Goal: Information Seeking & Learning: Learn about a topic

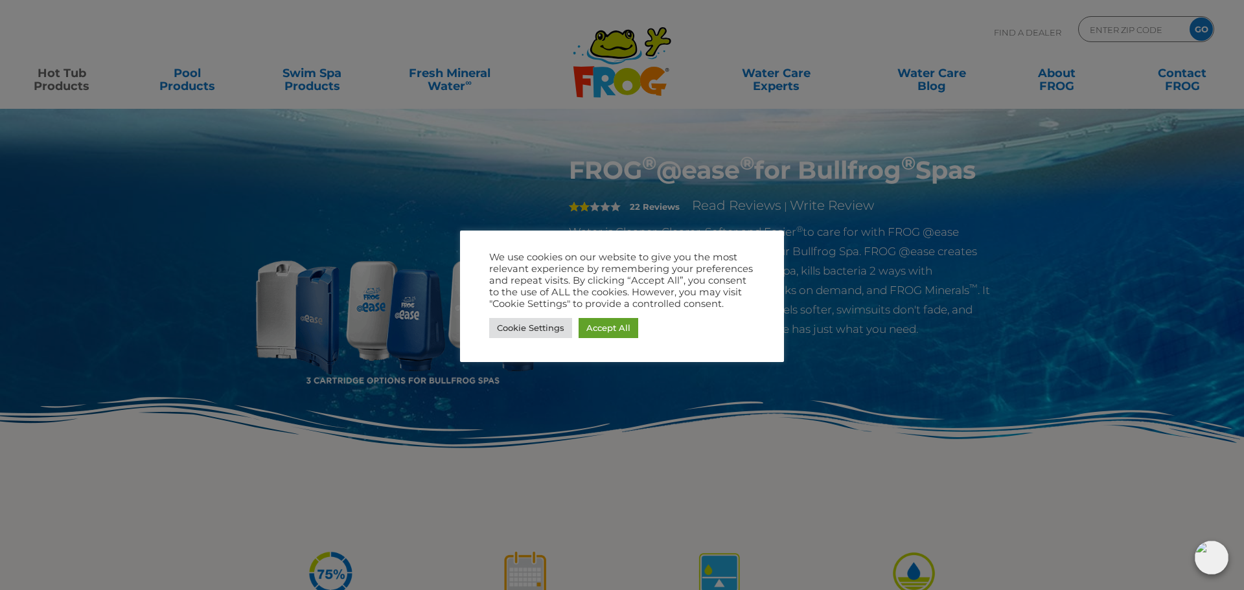
click at [614, 332] on link "Accept All" at bounding box center [609, 328] width 60 height 20
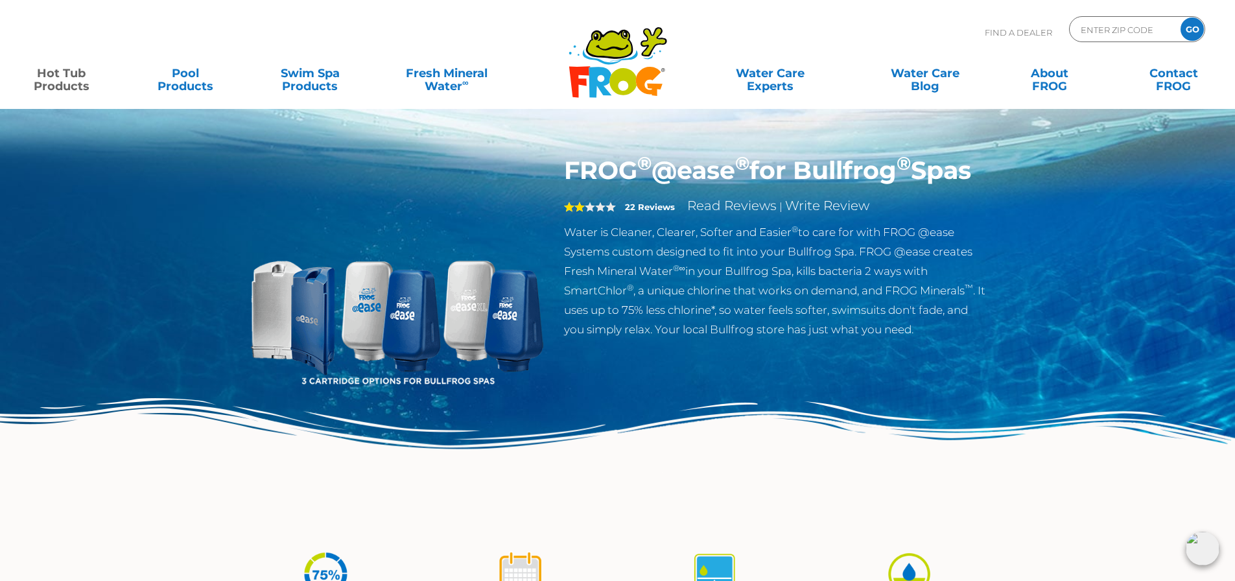
click at [432, 320] on img at bounding box center [396, 304] width 297 height 297
click at [831, 217] on div "FROG ® @ease ® for Bullfrog ® Spas 2 22 Reviews Read Reviews | Write Review Wat…" at bounding box center [775, 247] width 423 height 183
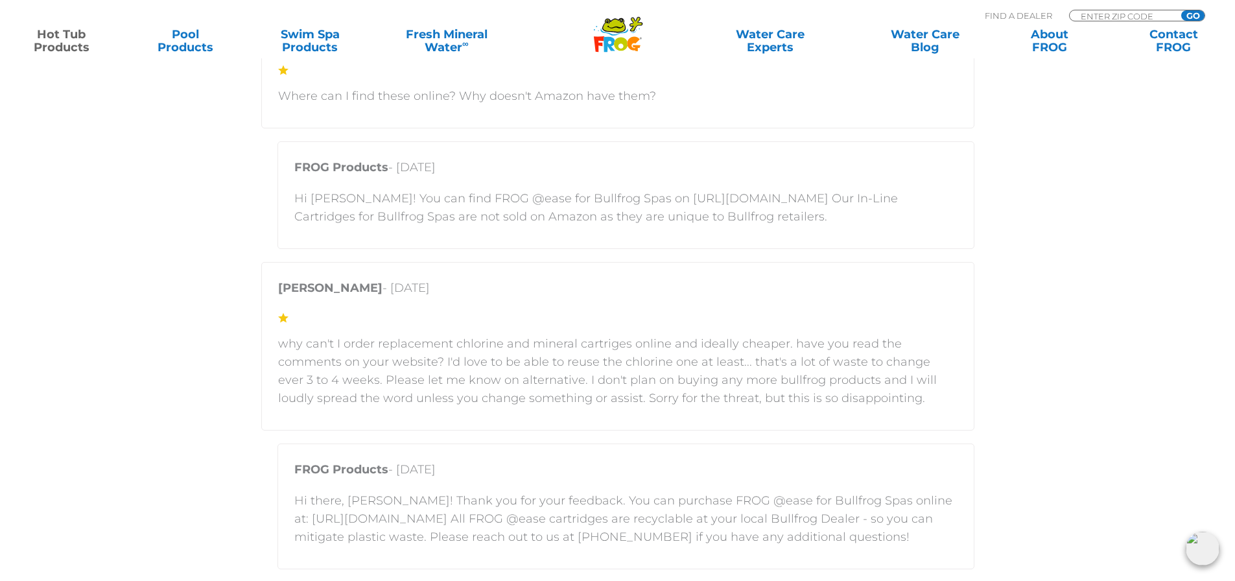
scroll to position [2657, 0]
click at [486, 391] on p "why can't I order replacement chlorine and mineral cartriges online and ideally…" at bounding box center [617, 370] width 679 height 73
click at [506, 353] on p "why can't I order replacement chlorine and mineral cartriges online and ideally…" at bounding box center [617, 370] width 679 height 73
click at [472, 366] on p "why can't I order replacement chlorine and mineral cartriges online and ideally…" at bounding box center [617, 370] width 679 height 73
drag, startPoint x: 646, startPoint y: 355, endPoint x: 646, endPoint y: 366, distance: 11.7
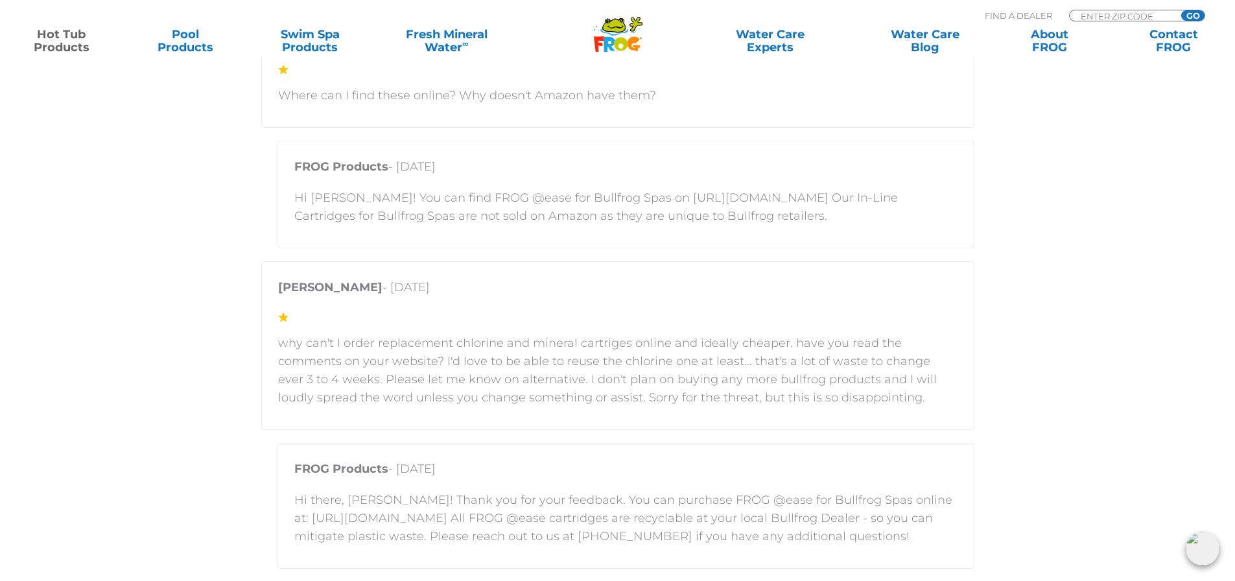
click at [646, 359] on p "why can't I order replacement chlorine and mineral cartriges online and ideally…" at bounding box center [617, 370] width 679 height 73
click at [658, 367] on p "why can't I order replacement chlorine and mineral cartriges online and ideally…" at bounding box center [617, 370] width 679 height 73
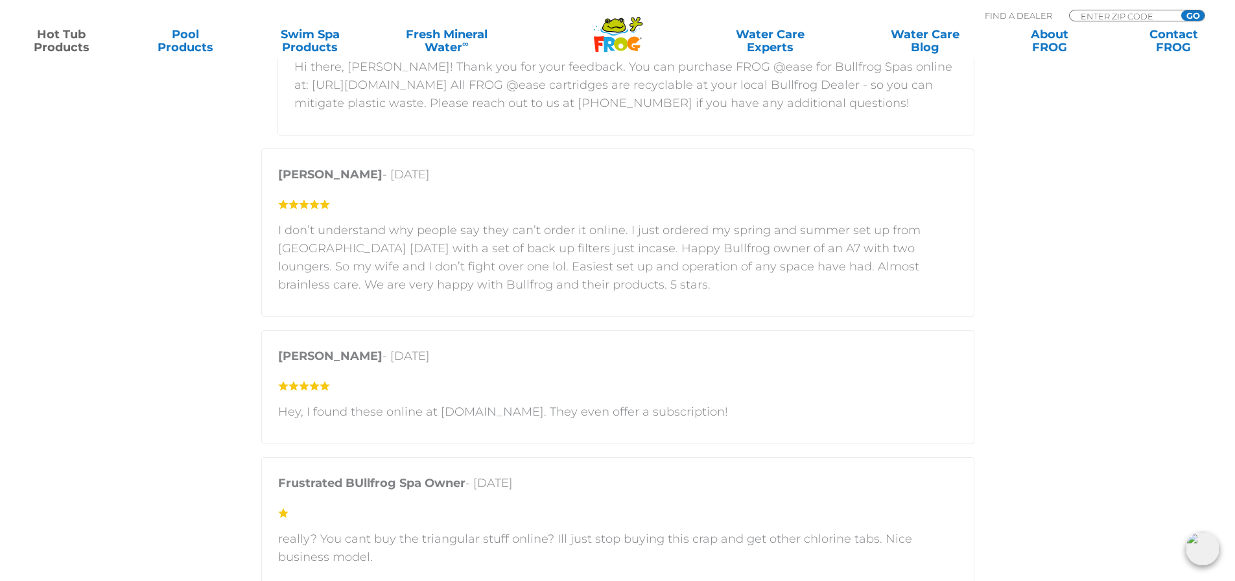
scroll to position [3370, 0]
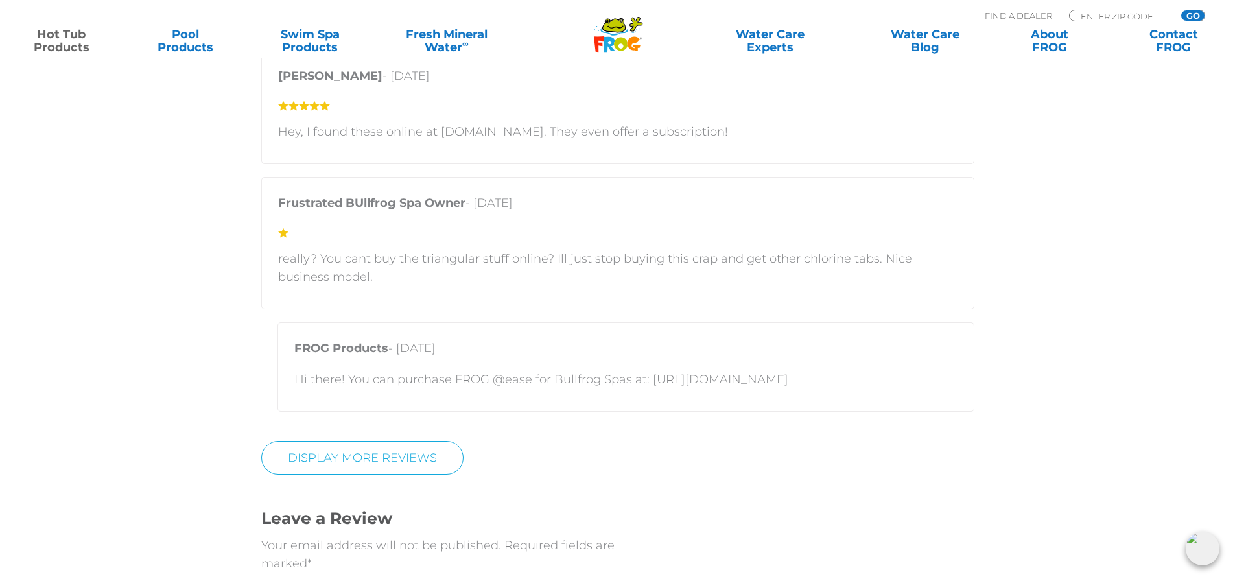
click at [371, 274] on p "really? You cant buy the triangular stuff online? Ill just stop buying this cra…" at bounding box center [617, 268] width 679 height 36
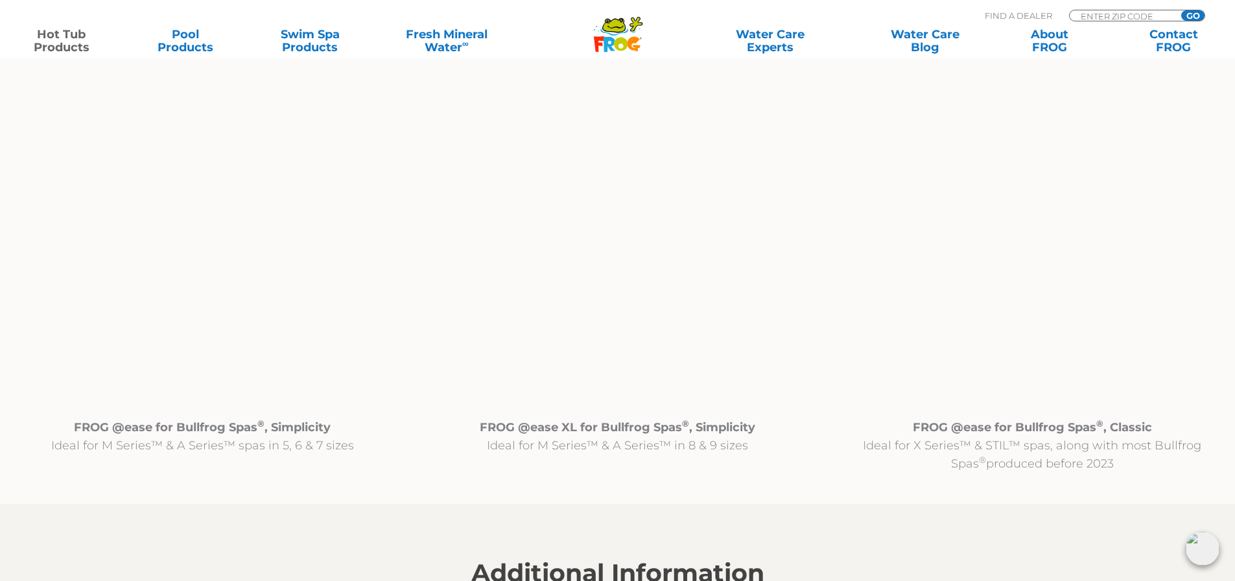
scroll to position [1296, 0]
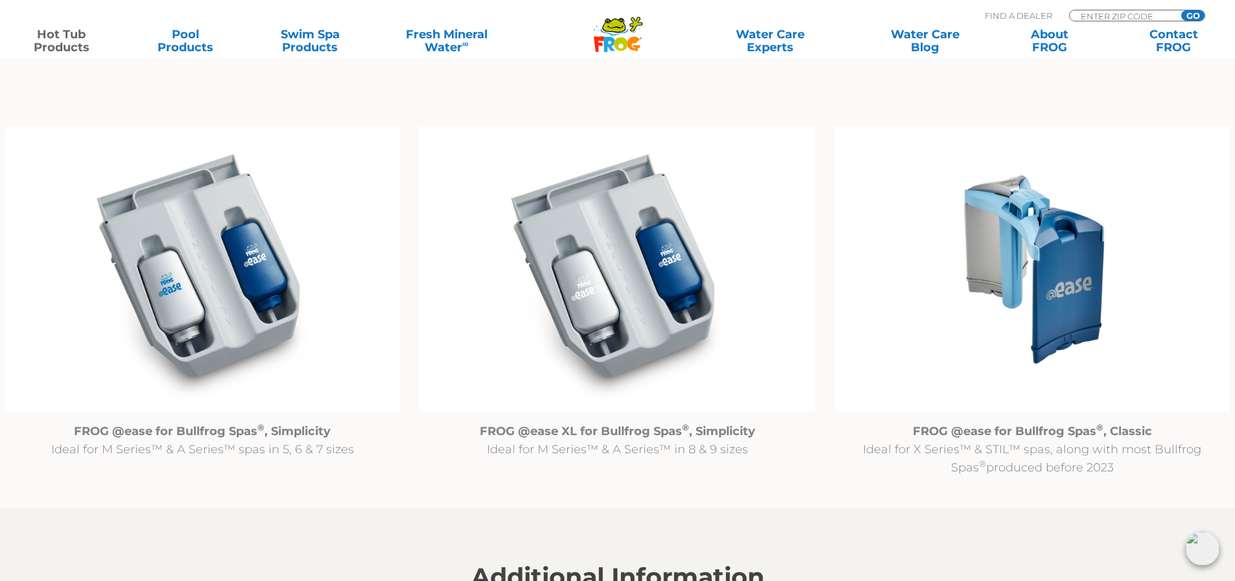
click at [628, 300] on img at bounding box center [616, 268] width 395 height 285
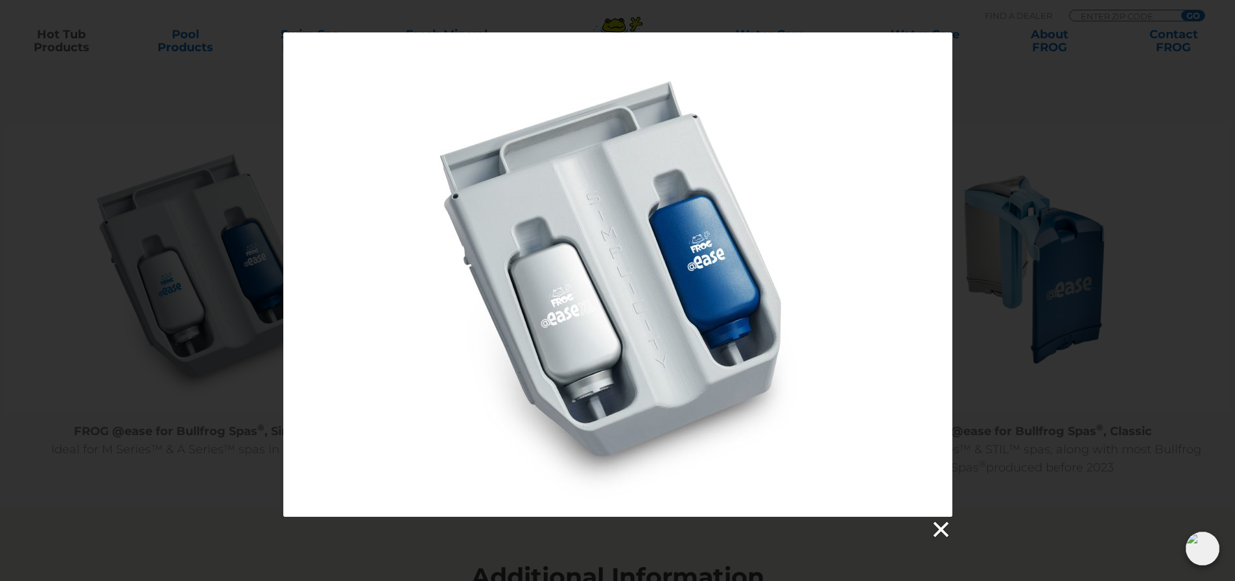
click at [948, 529] on link at bounding box center [939, 529] width 19 height 19
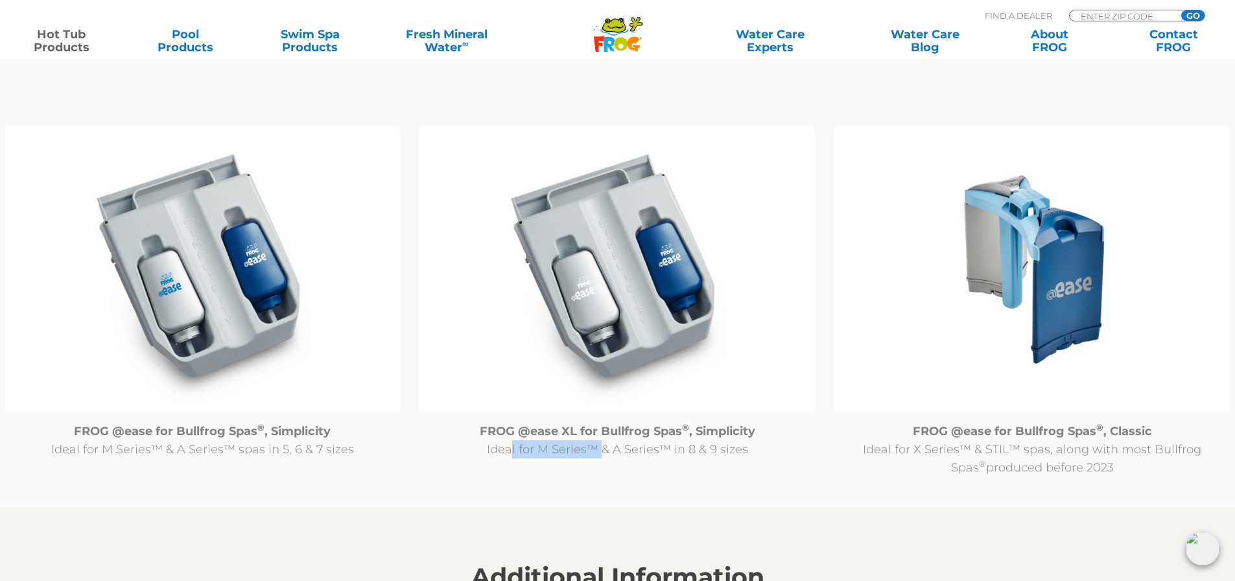
drag, startPoint x: 511, startPoint y: 450, endPoint x: 594, endPoint y: 444, distance: 83.2
click at [594, 444] on p "FROG @ease XL for Bullfrog Spas ® , Simplicity Ideal for M Series™ & A Series™ …" at bounding box center [616, 440] width 395 height 36
click at [616, 446] on p "FROG @ease XL for Bullfrog Spas ® , Simplicity Ideal for M Series™ & A Series™ …" at bounding box center [616, 440] width 395 height 36
click at [682, 446] on p "FROG @ease XL for Bullfrog Spas ® , Simplicity Ideal for M Series™ & A Series™ …" at bounding box center [616, 440] width 395 height 36
click at [596, 350] on img at bounding box center [616, 268] width 395 height 285
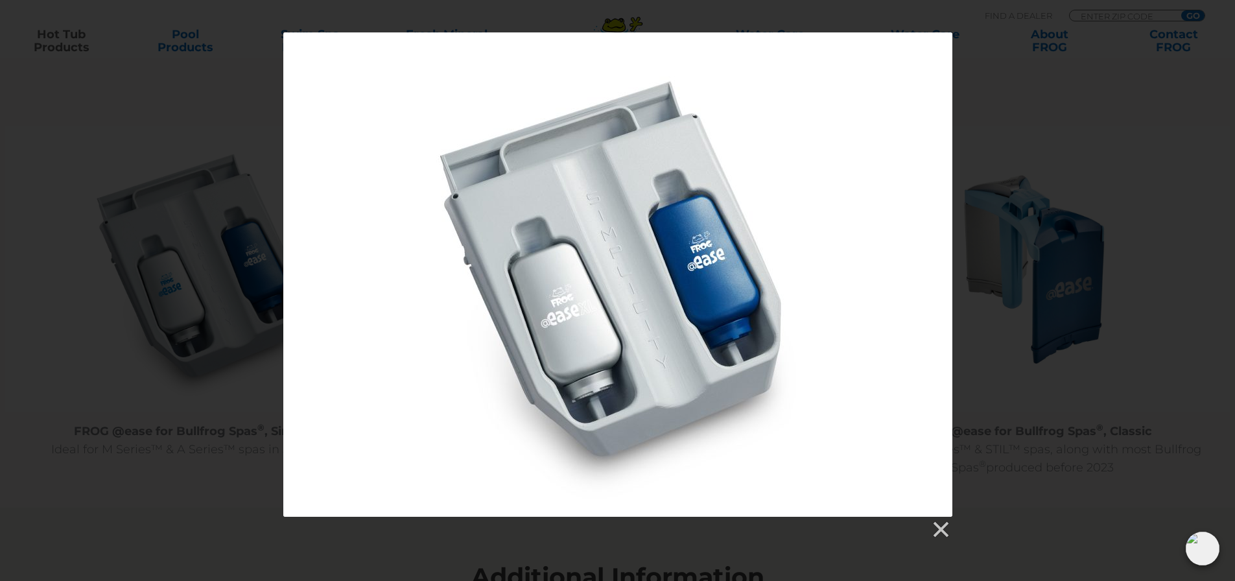
click at [1121, 174] on div at bounding box center [617, 285] width 1235 height 507
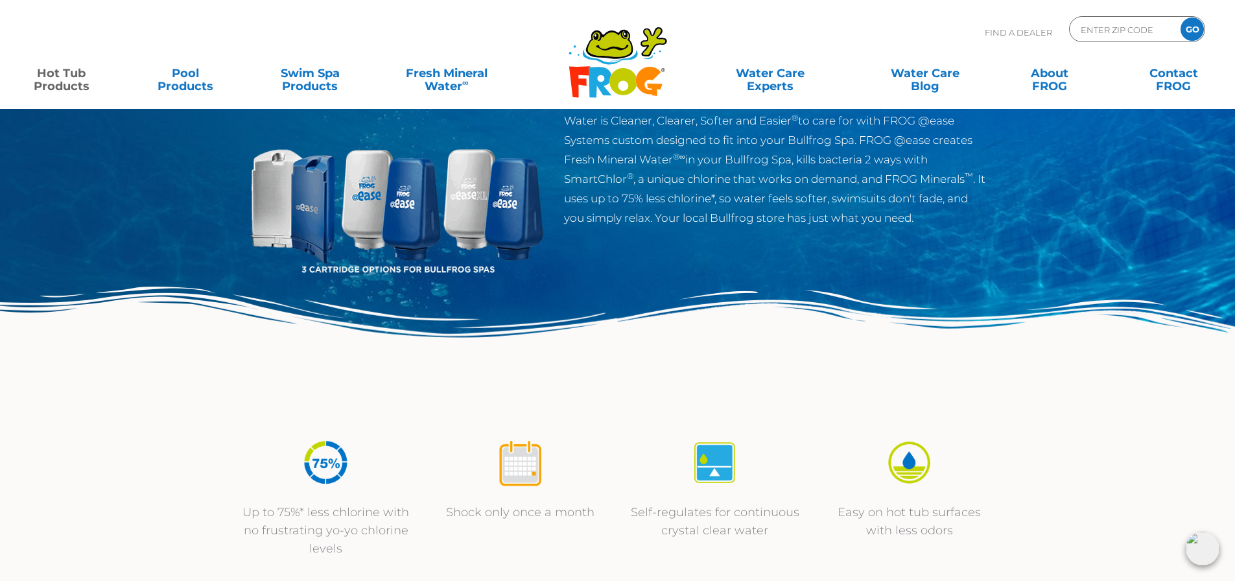
scroll to position [0, 0]
